Goal: Find specific page/section: Find specific page/section

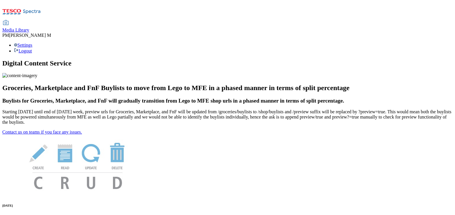
click at [29, 28] on div "Media Library" at bounding box center [15, 30] width 27 height 5
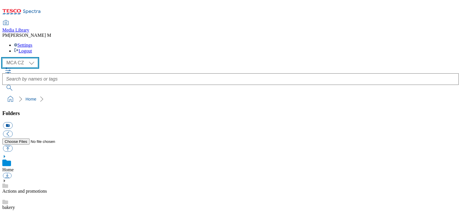
click at [33, 58] on select "MCA CZ MCA HU MCA SK" at bounding box center [20, 62] width 36 height 9
select select "flare-mca-hu"
click at [4, 58] on select "MCA CZ MCA HU MCA SK" at bounding box center [20, 62] width 36 height 9
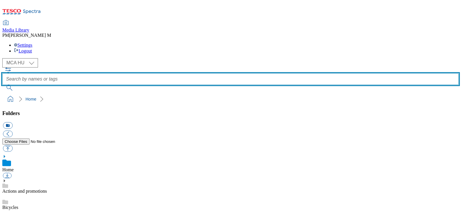
click at [223, 73] on input "text" at bounding box center [230, 79] width 456 height 12
type input "J10"
click at [2, 85] on button "submit" at bounding box center [9, 88] width 15 height 6
